Goal: Task Accomplishment & Management: Use online tool/utility

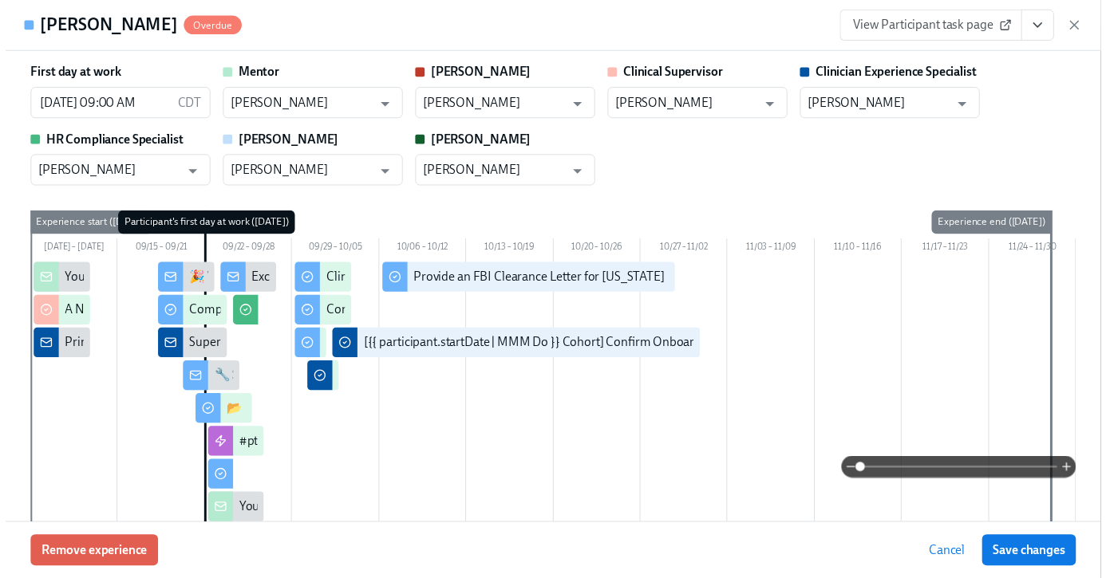
scroll to position [3243, 0]
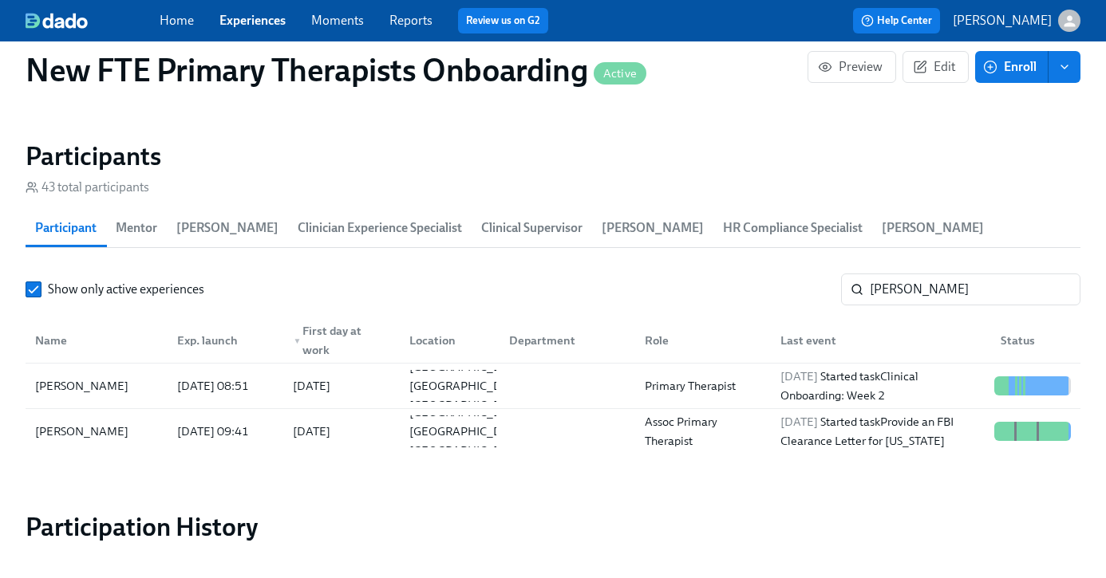
scroll to position [0, 13544]
click at [260, 23] on link "Experiences" at bounding box center [252, 20] width 66 height 15
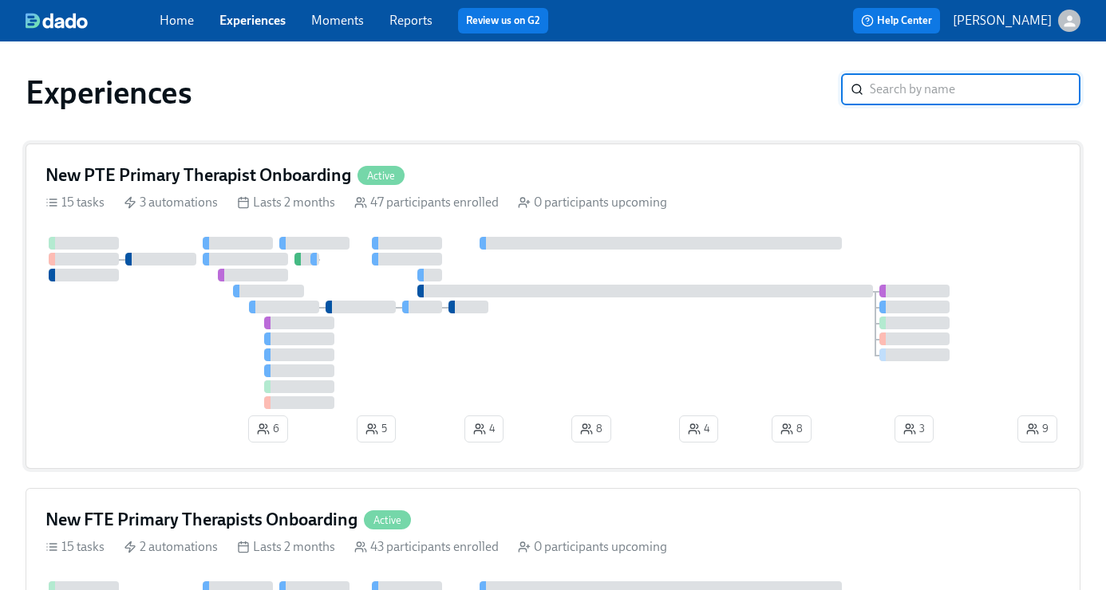
click at [493, 173] on div "New PTE Primary Therapist Onboarding Active" at bounding box center [552, 176] width 1015 height 24
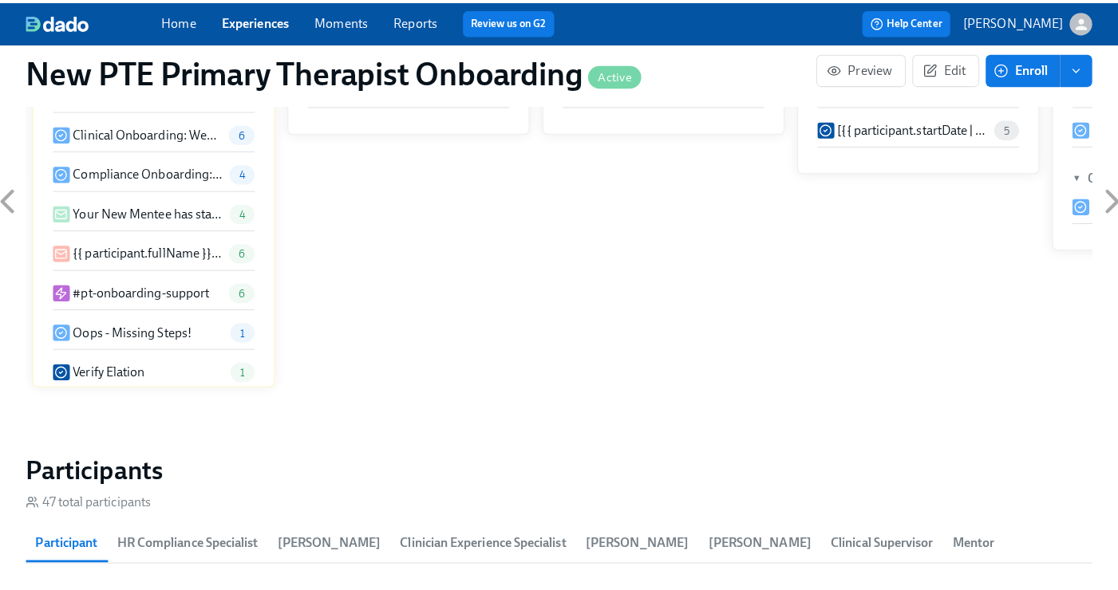
scroll to position [1457, 0]
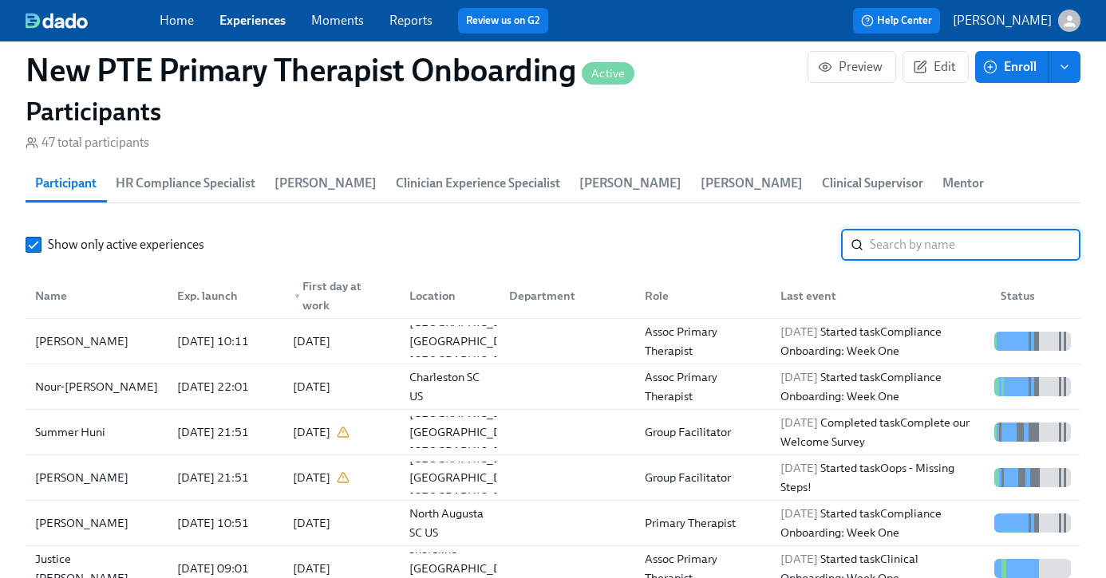
click at [922, 240] on input "search" at bounding box center [975, 245] width 211 height 32
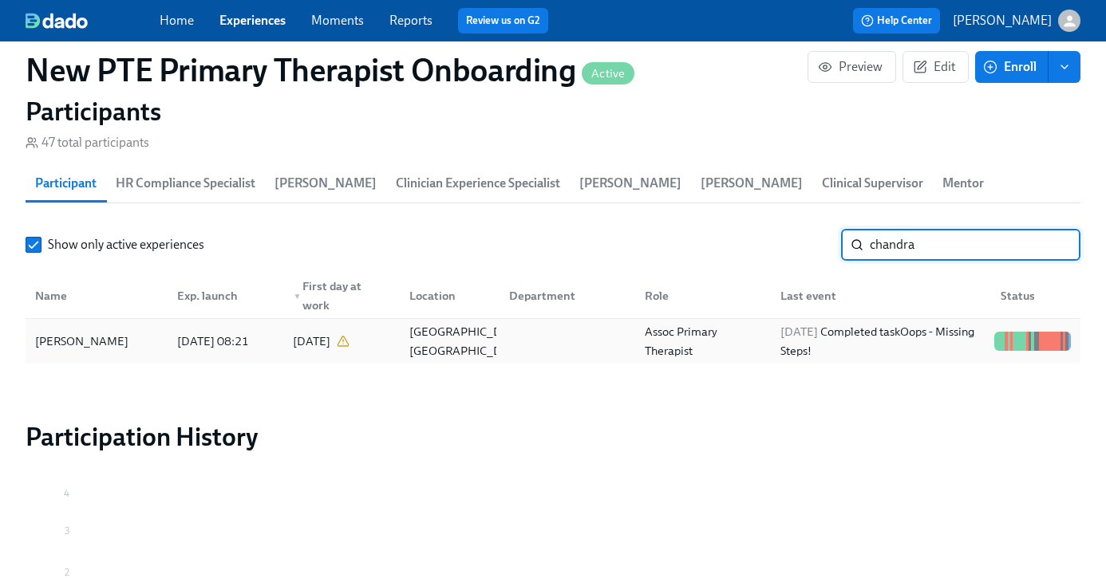
type input "chandra"
click at [143, 349] on div "[PERSON_NAME]" at bounding box center [97, 342] width 136 height 32
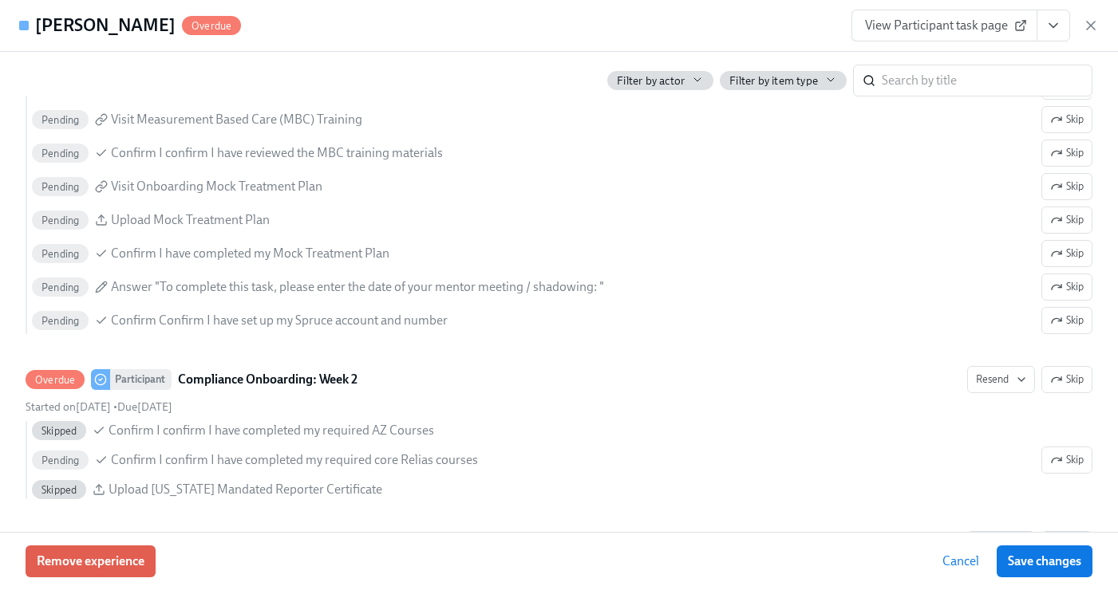
scroll to position [2688, 0]
